Goal: Check status: Check status

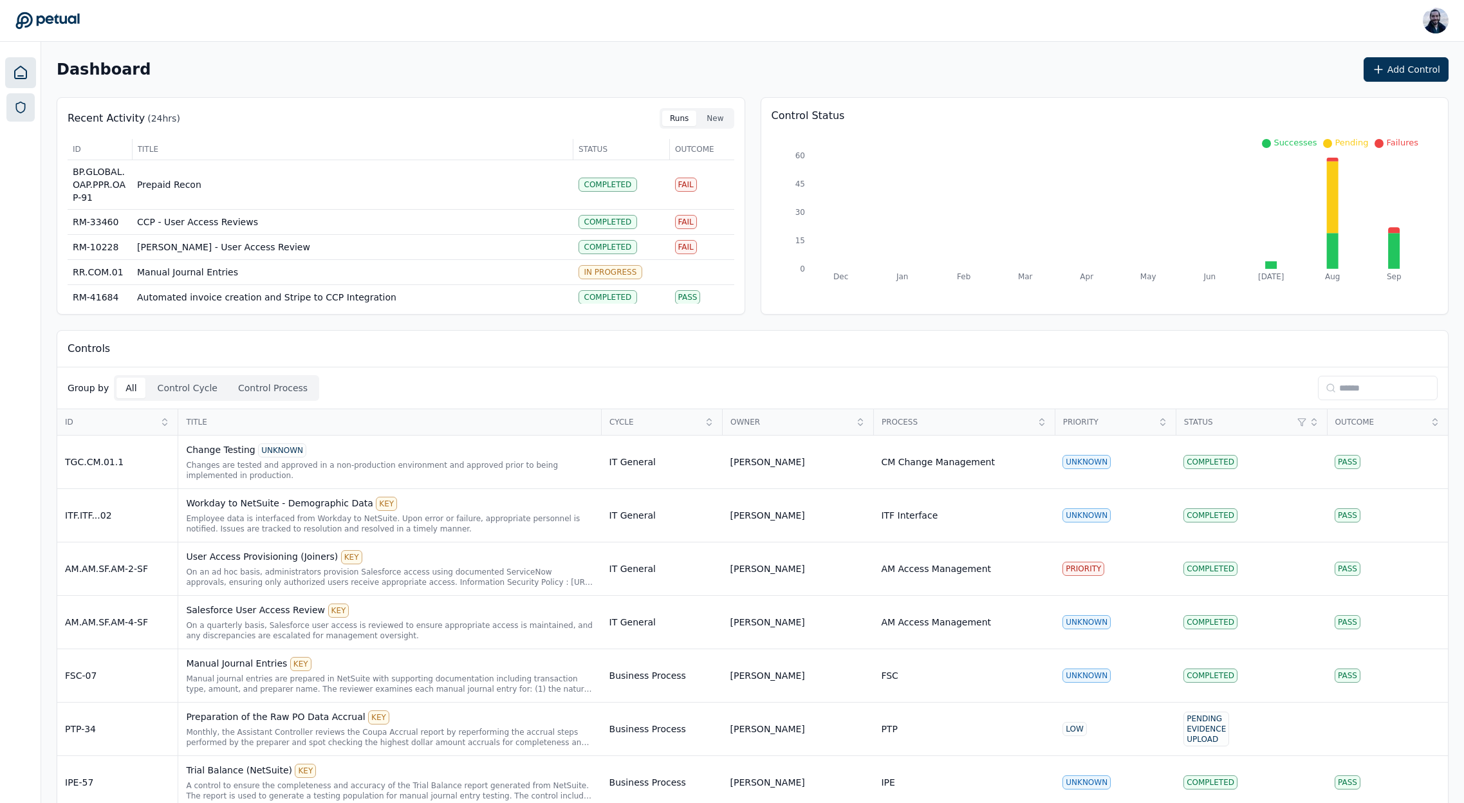
click at [24, 118] on link at bounding box center [20, 107] width 28 height 28
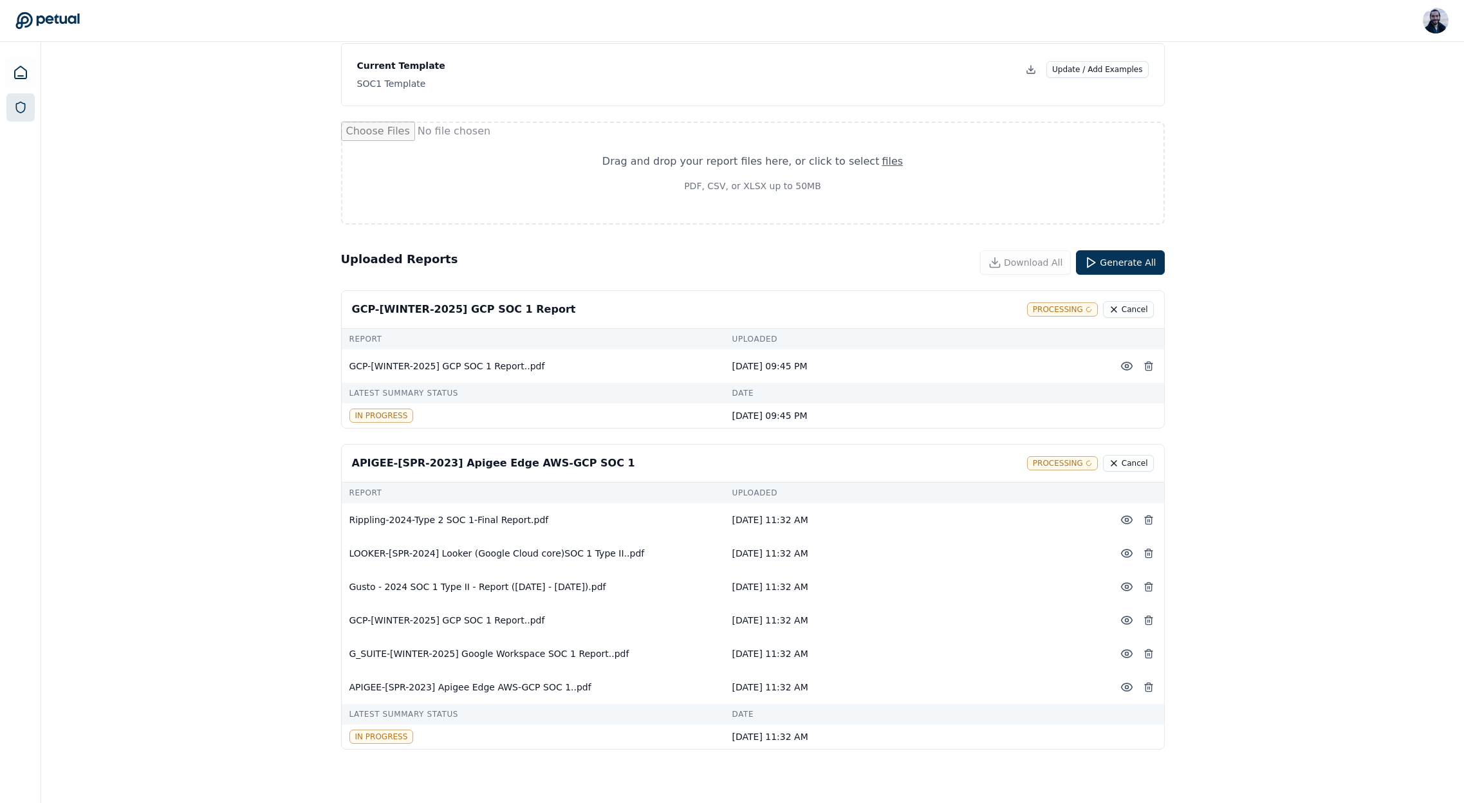
scroll to position [95, 0]
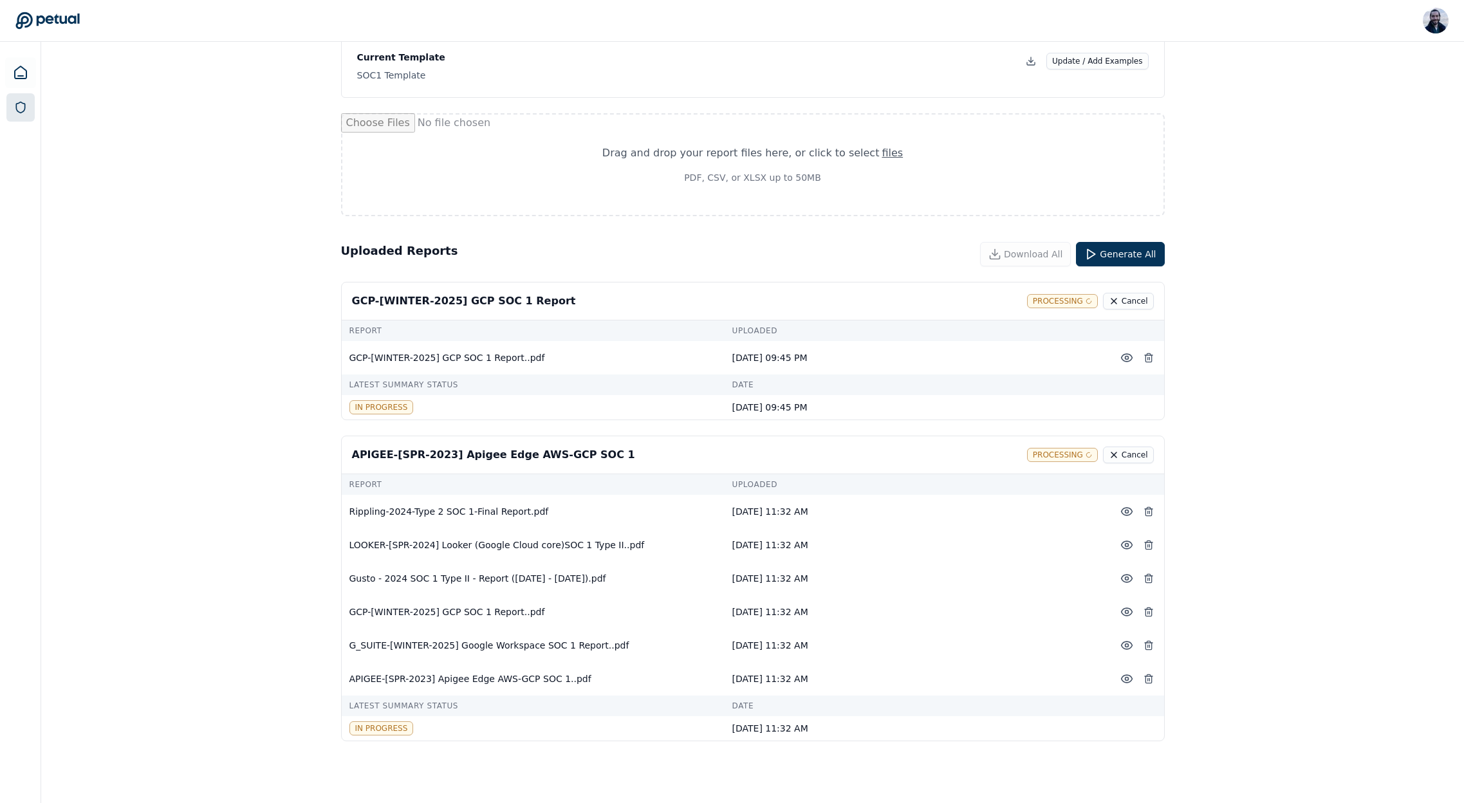
click at [475, 292] on div "GCP-[WINTER-2025] GCP SOC 1 Report Processing Cancel" at bounding box center [753, 302] width 822 height 38
click at [475, 293] on div "GCP-[WINTER-2025] GCP SOC 1 Report" at bounding box center [464, 300] width 224 height 15
click at [1127, 517] on icon at bounding box center [1126, 511] width 13 height 13
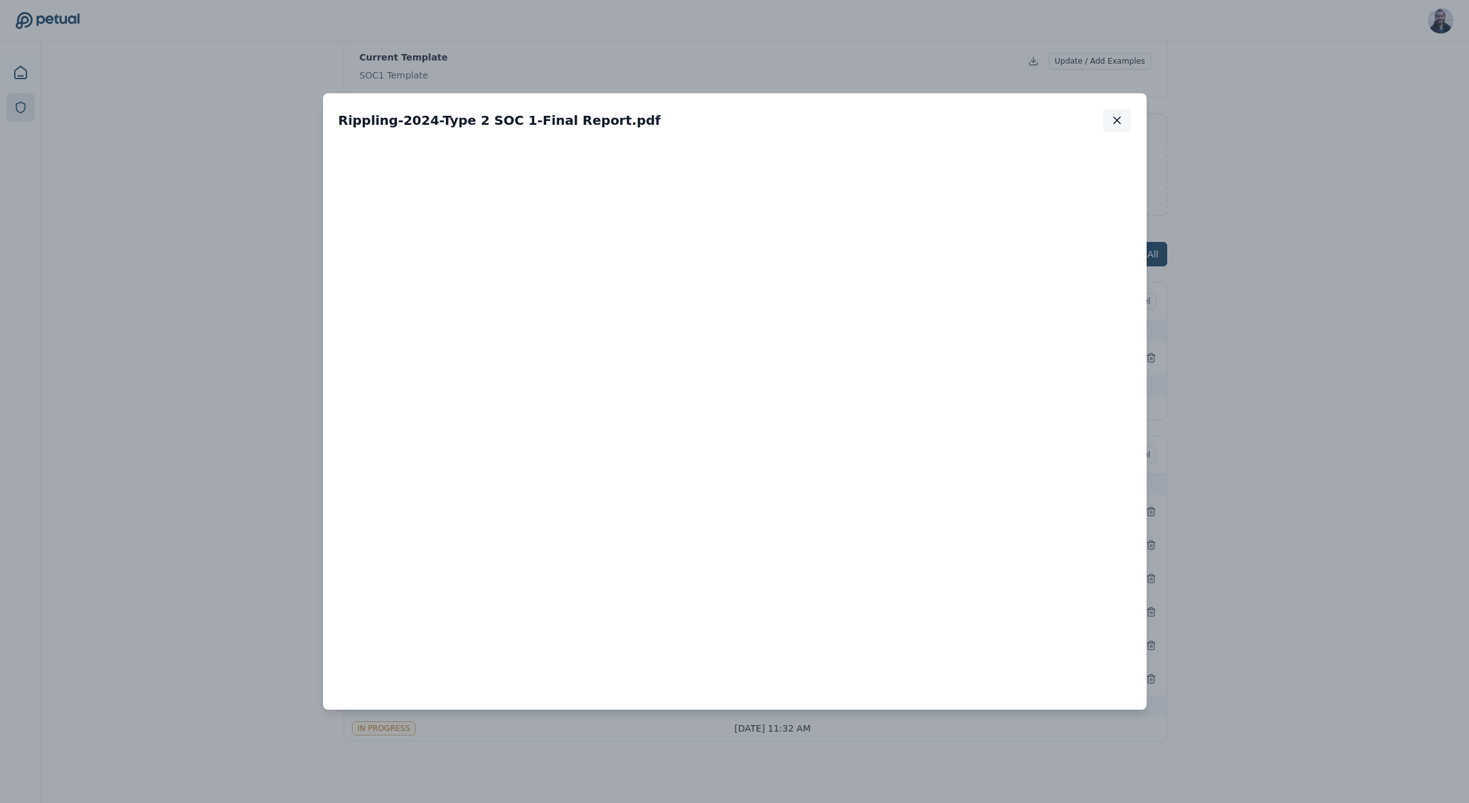
click at [1116, 118] on icon "button" at bounding box center [1117, 120] width 13 height 13
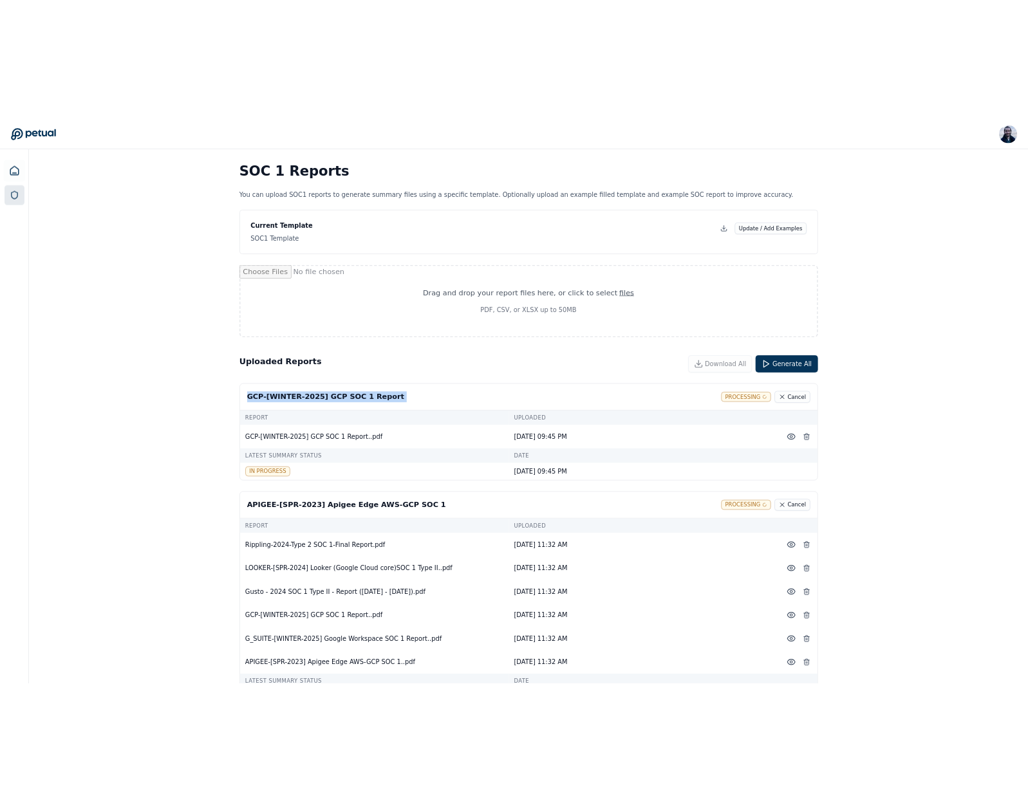
scroll to position [0, 0]
